Goal: Information Seeking & Learning: Learn about a topic

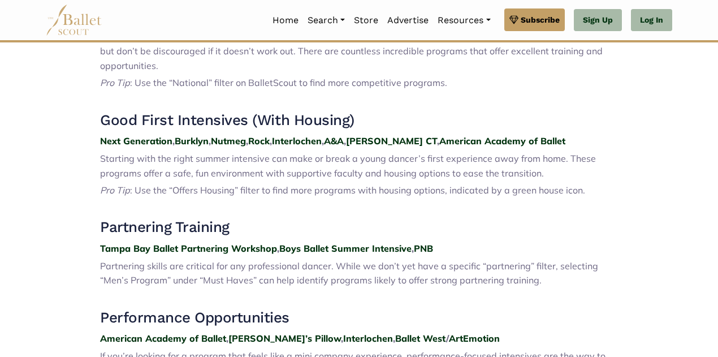
scroll to position [526, 0]
click at [266, 136] on strong "Rock" at bounding box center [258, 141] width 21 height 11
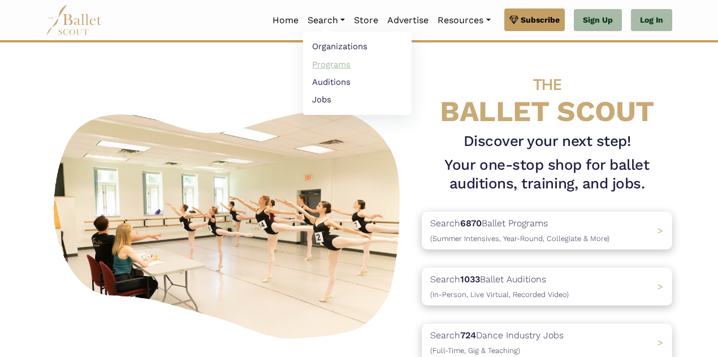
click at [321, 68] on link "Programs" at bounding box center [357, 64] width 109 height 18
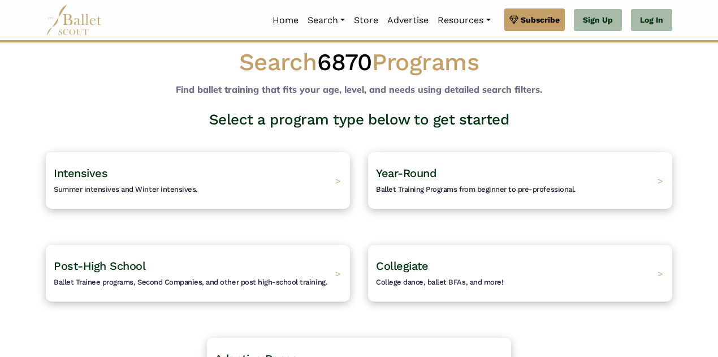
scroll to position [15, 0]
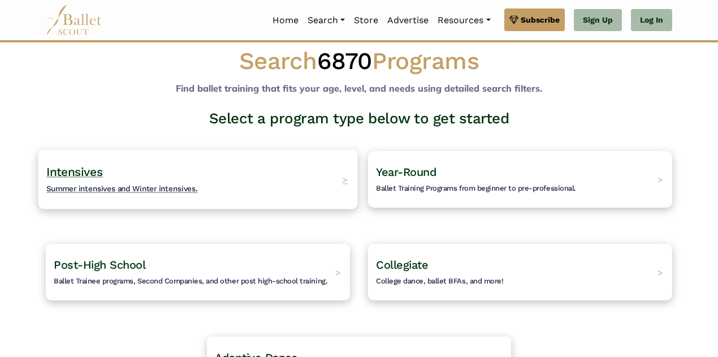
click at [297, 178] on div "Intensives Summer intensives and Winter intensives. >" at bounding box center [197, 178] width 319 height 59
click at [168, 187] on span "Summer intensives and Winter intensives." at bounding box center [122, 188] width 152 height 9
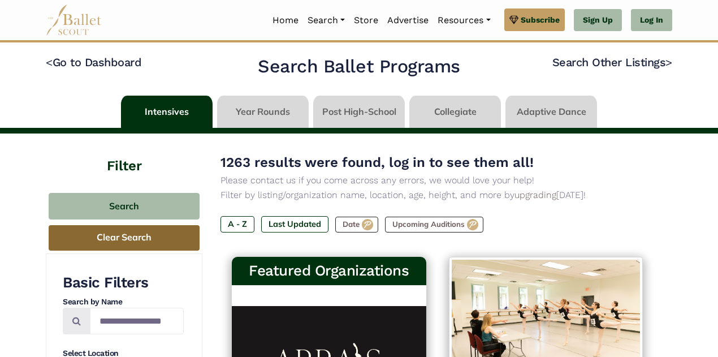
click at [135, 241] on button "Clear Search" at bounding box center [124, 237] width 151 height 25
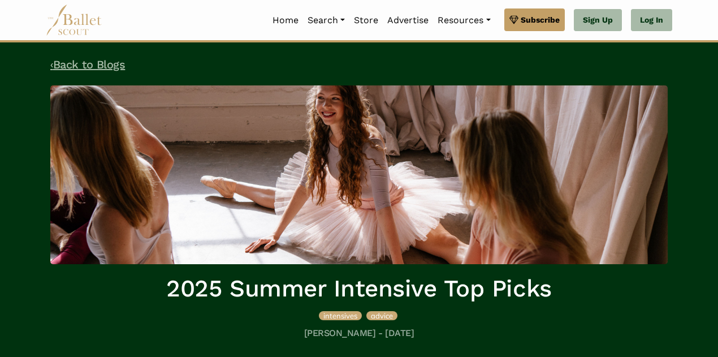
click at [109, 66] on link "‹ Back to Blogs" at bounding box center [87, 65] width 75 height 14
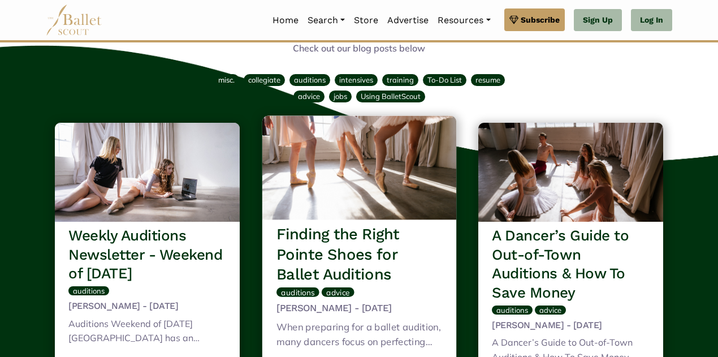
scroll to position [46, 0]
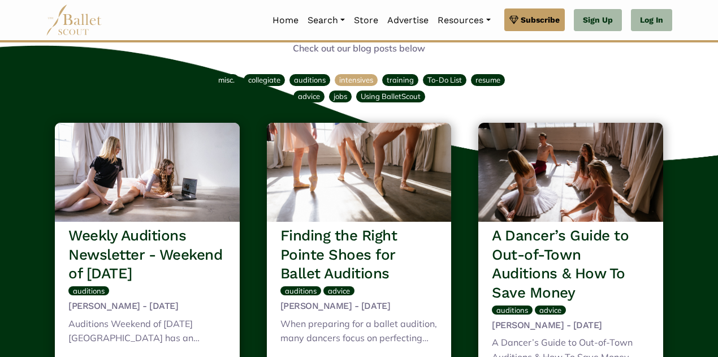
click at [349, 81] on span "intensives" at bounding box center [356, 79] width 34 height 9
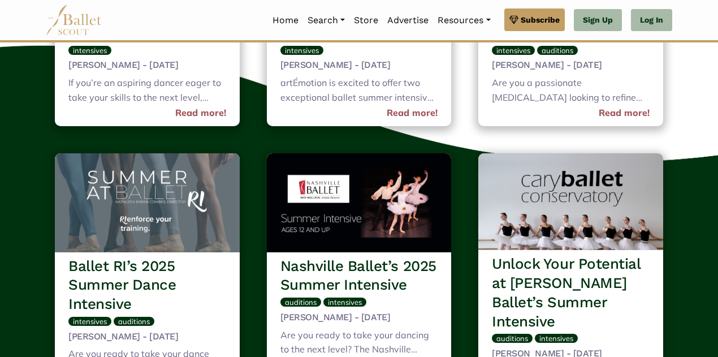
scroll to position [630, 0]
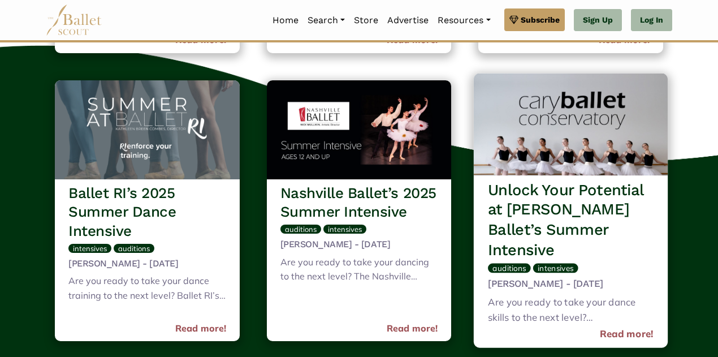
click at [599, 200] on h3 "Unlock Your Potential at Cary Ballet’s Summer Intensive" at bounding box center [571, 220] width 166 height 80
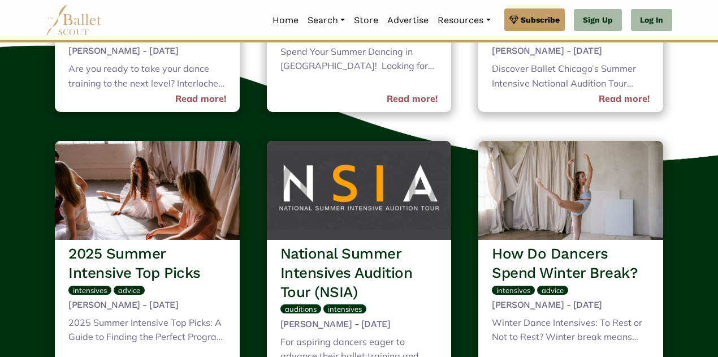
scroll to position [1161, 0]
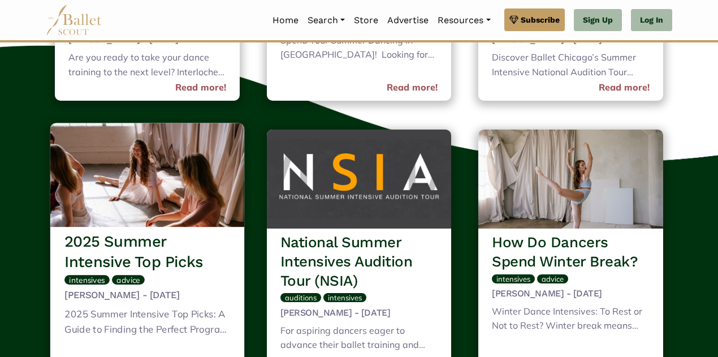
click at [138, 186] on img at bounding box center [147, 175] width 194 height 104
click at [204, 241] on h3 "2025 Summer Intensive Top Picks" at bounding box center [147, 251] width 166 height 40
click at [200, 227] on div "2025 Summer Intensive Top Picks intensives advice Jessica Skinker - Dec 5th, 20…" at bounding box center [147, 303] width 194 height 152
click at [200, 206] on img at bounding box center [147, 175] width 194 height 104
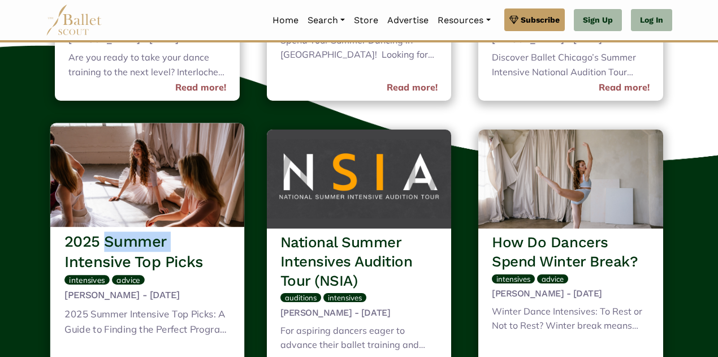
click at [198, 163] on img at bounding box center [147, 175] width 194 height 104
click at [192, 306] on div "2025 Summer Intensive Top Picks: A Guide to Finding the Perfect Program for You…" at bounding box center [147, 322] width 166 height 33
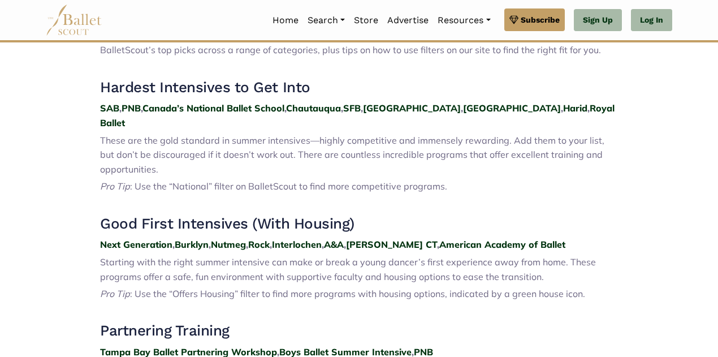
scroll to position [423, 0]
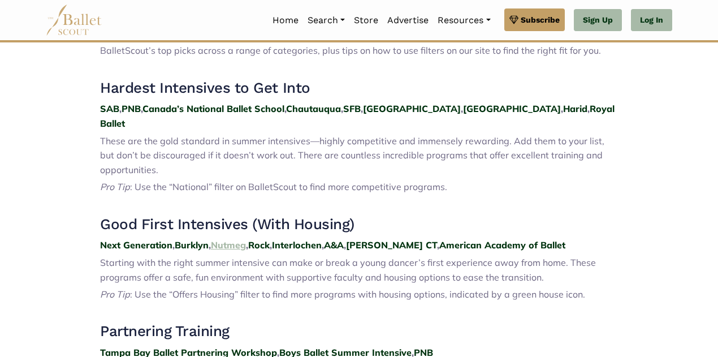
click at [239, 239] on strong "Nutmeg" at bounding box center [228, 244] width 35 height 11
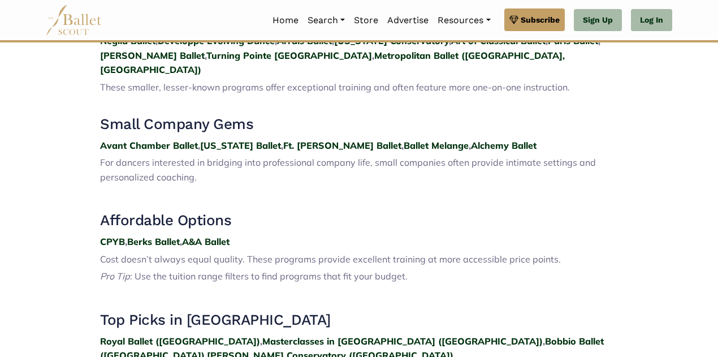
scroll to position [1272, 0]
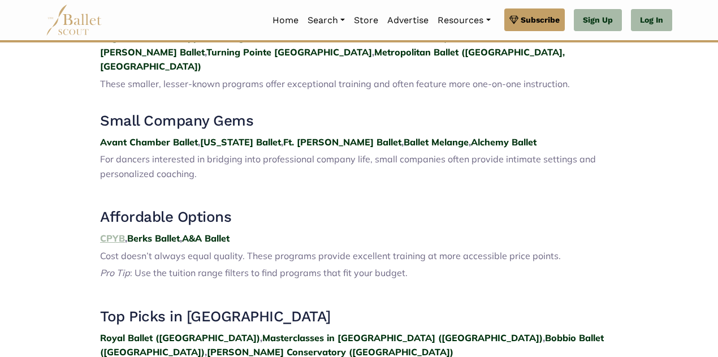
click at [112, 232] on strong "CPYB" at bounding box center [112, 237] width 25 height 11
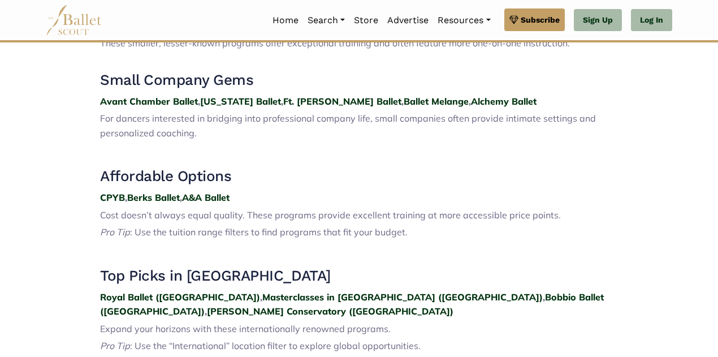
scroll to position [1313, 0]
click at [170, 191] on strong "Berks Ballet" at bounding box center [153, 196] width 53 height 11
click at [205, 191] on strong "A&A Ballet" at bounding box center [205, 196] width 47 height 11
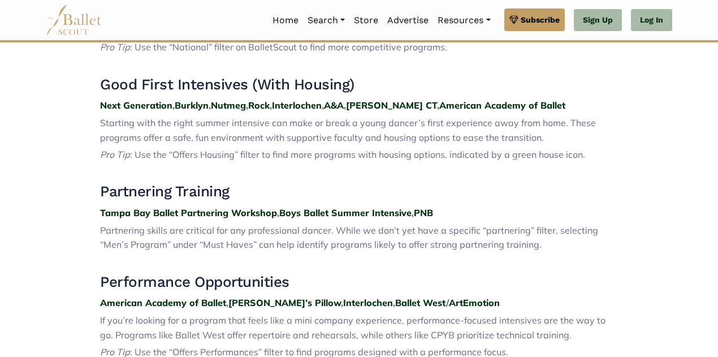
scroll to position [562, 0]
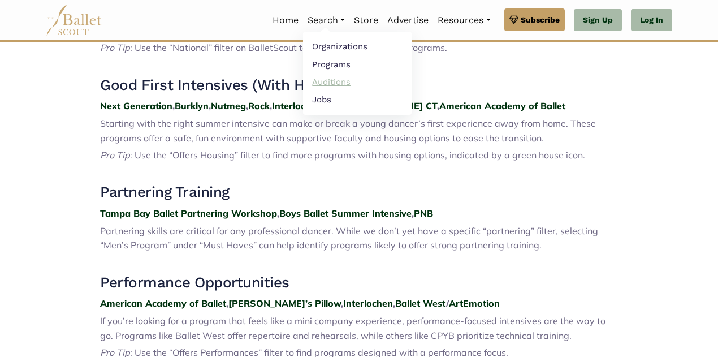
click at [326, 85] on link "Auditions" at bounding box center [357, 82] width 109 height 18
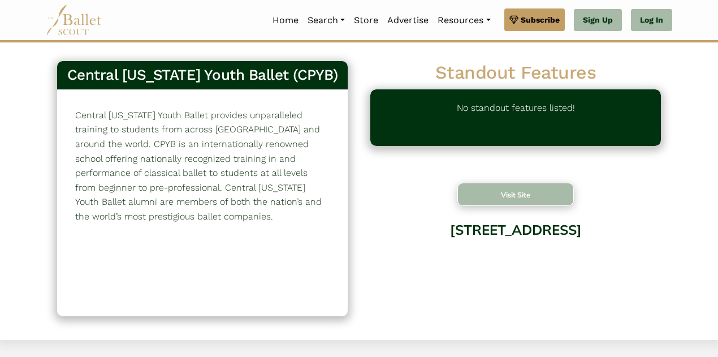
click at [499, 197] on button "Visit Site" at bounding box center [515, 194] width 116 height 23
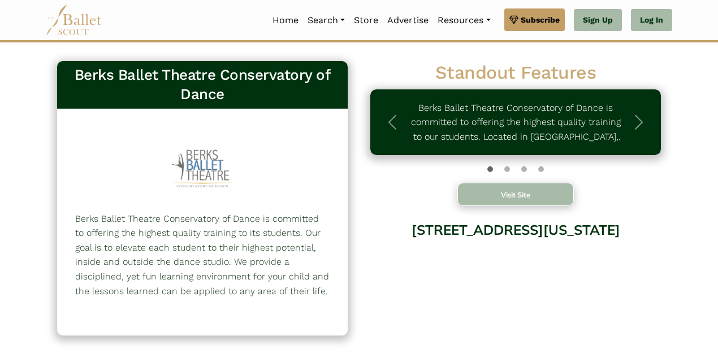
click at [510, 201] on button "Visit Site" at bounding box center [515, 194] width 116 height 23
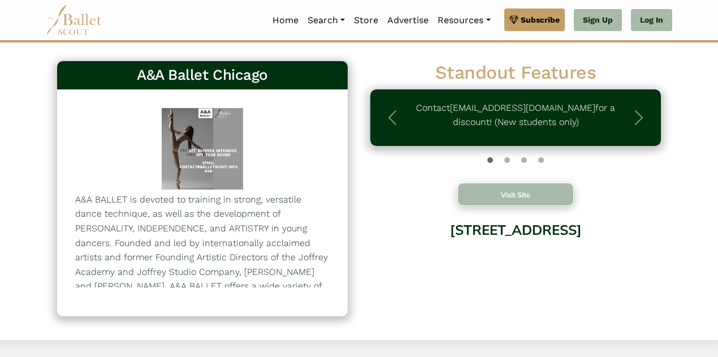
click at [518, 194] on button "Visit Site" at bounding box center [515, 194] width 116 height 23
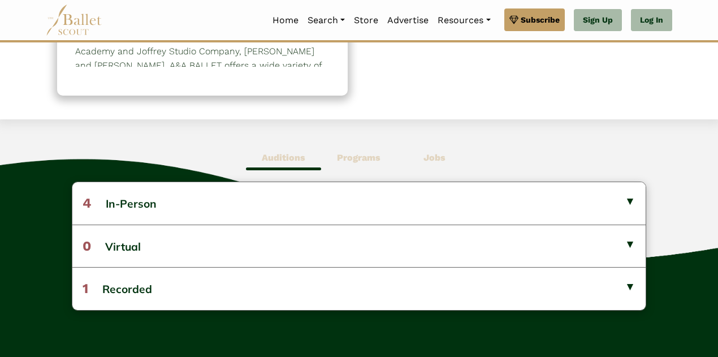
scroll to position [225, 0]
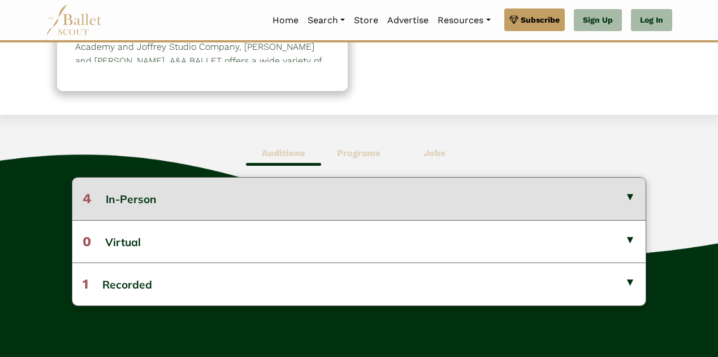
click at [286, 183] on button "4 In-Person" at bounding box center [358, 199] width 573 height 42
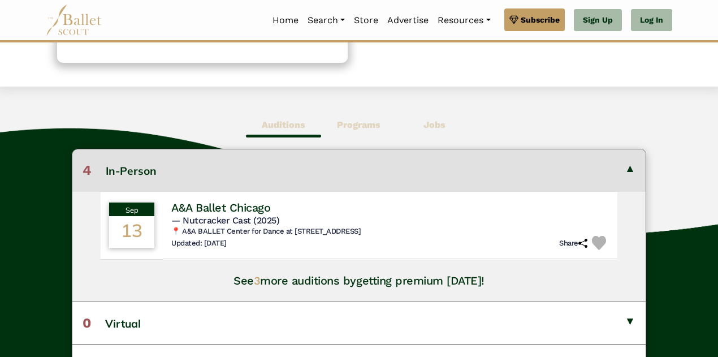
scroll to position [255, 0]
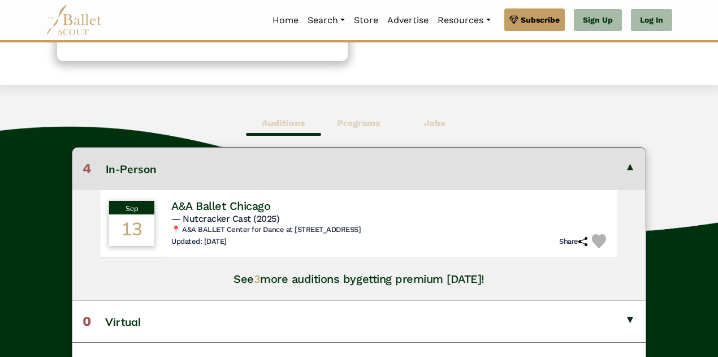
click at [355, 119] on b "Programs" at bounding box center [359, 123] width 44 height 11
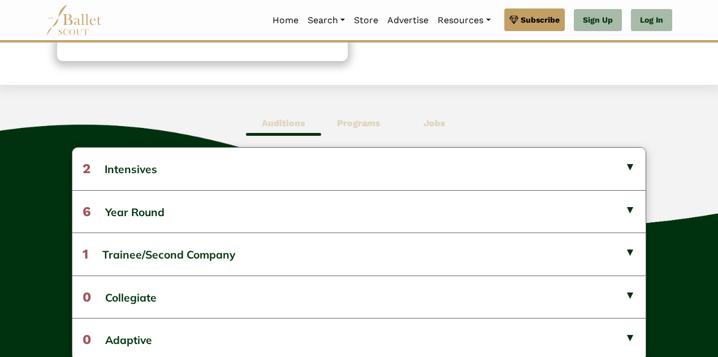
click at [296, 122] on b "Auditions" at bounding box center [284, 123] width 44 height 11
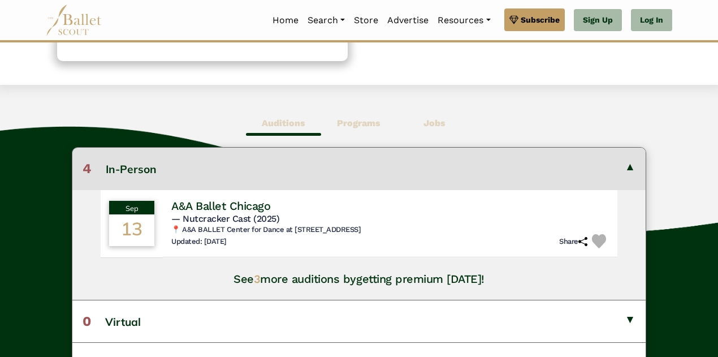
click at [353, 118] on b "Programs" at bounding box center [359, 123] width 44 height 11
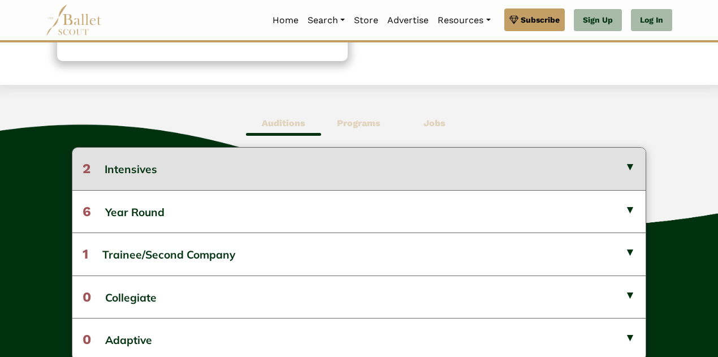
click at [288, 163] on button "2 Intensives" at bounding box center [358, 169] width 573 height 42
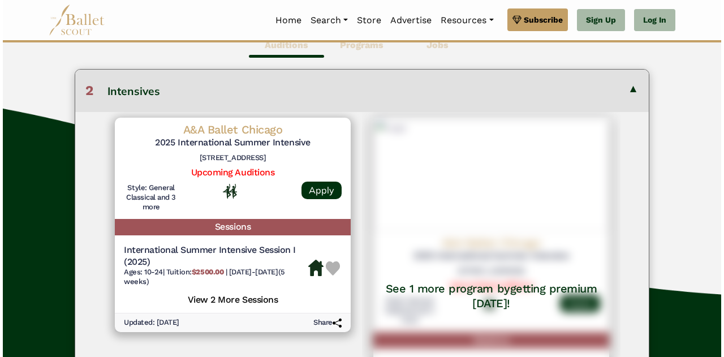
scroll to position [334, 0]
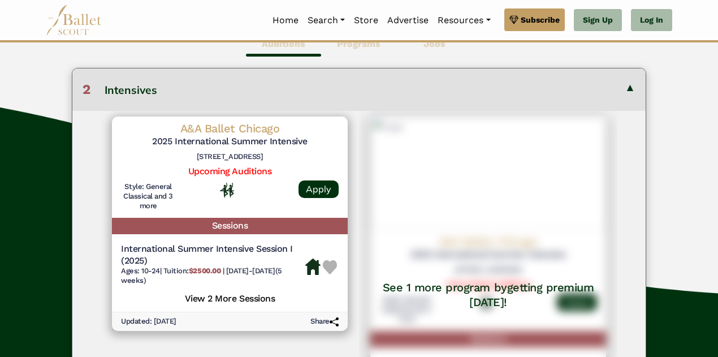
click at [279, 154] on h6 "731 S. Plymouth Court, Chicago, IL 60605" at bounding box center [230, 157] width 218 height 10
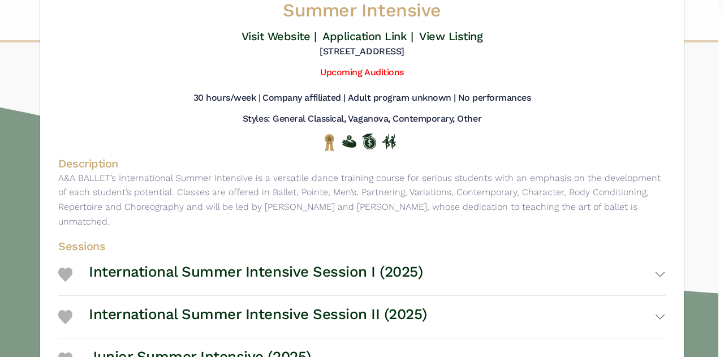
scroll to position [82, 0]
